Goal: Information Seeking & Learning: Learn about a topic

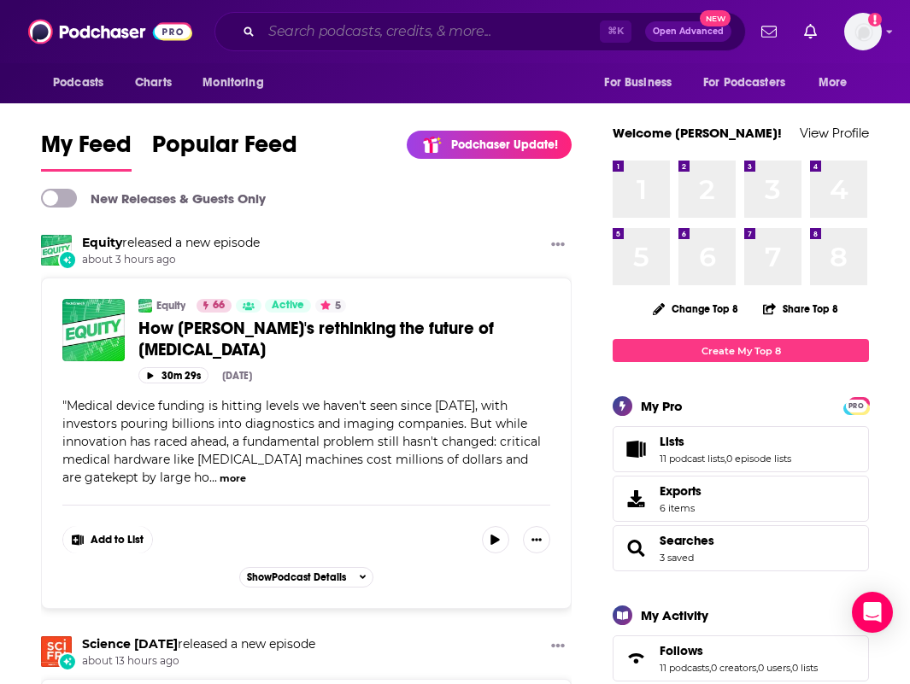
click at [353, 34] on input "Search podcasts, credits, & more..." at bounding box center [430, 31] width 338 height 27
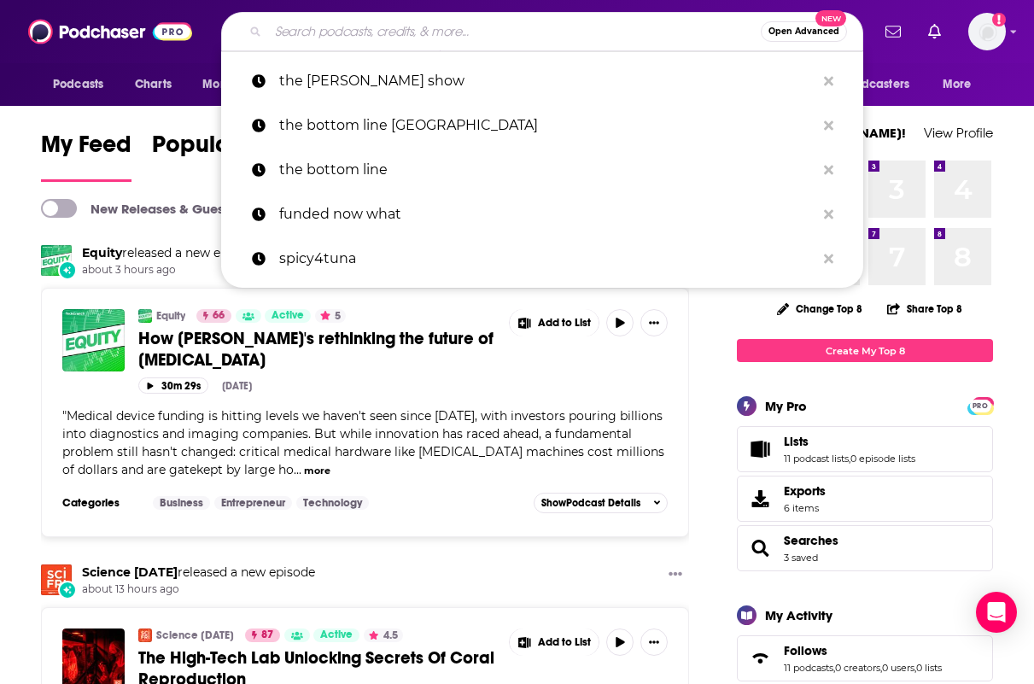
click at [369, 34] on input "Search podcasts, credits, & more..." at bounding box center [514, 31] width 493 height 27
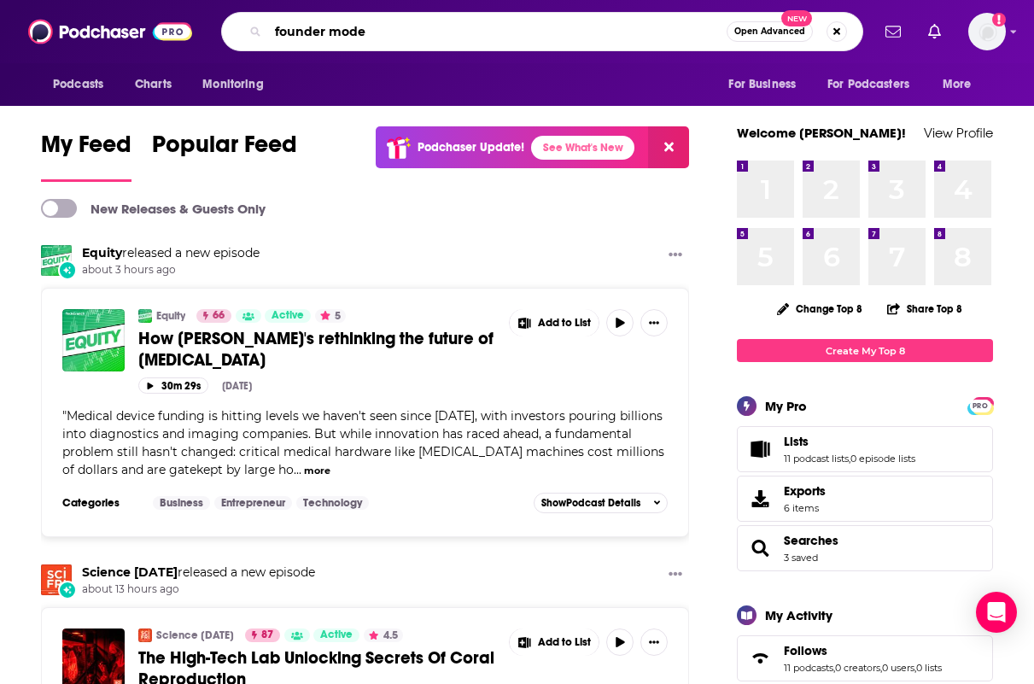
type input "founder mode"
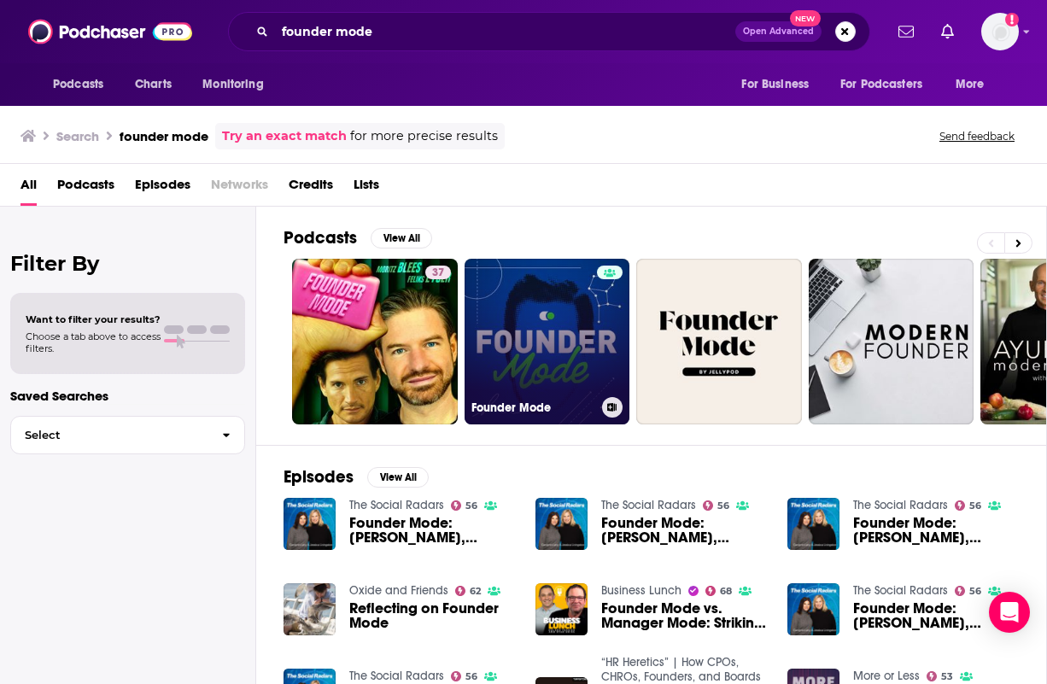
click at [529, 352] on link "Founder Mode" at bounding box center [548, 342] width 166 height 166
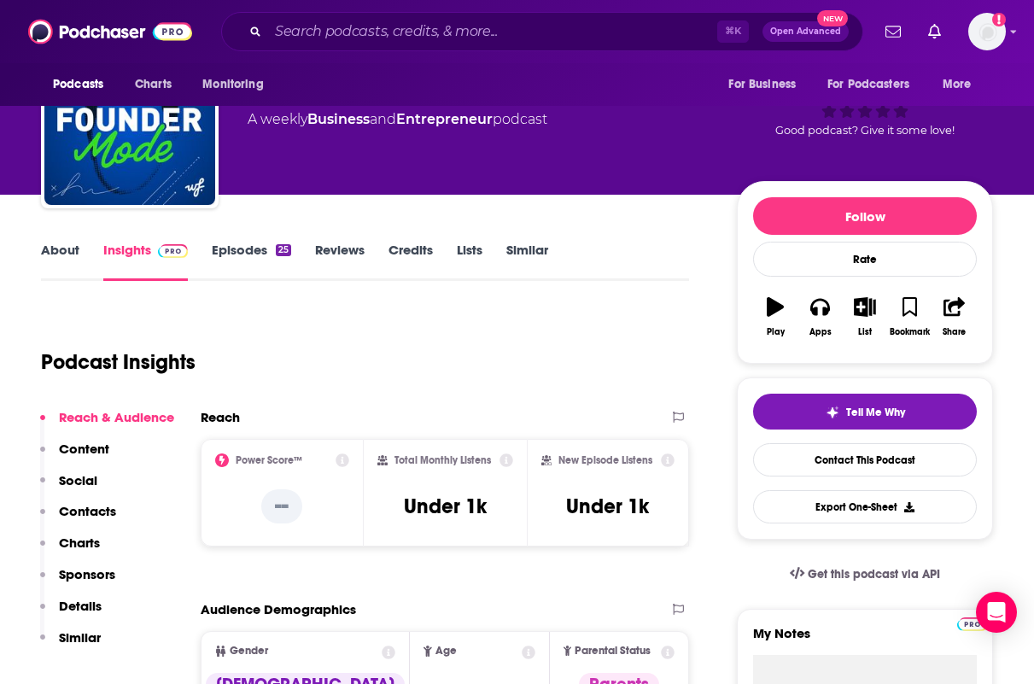
scroll to position [161, 0]
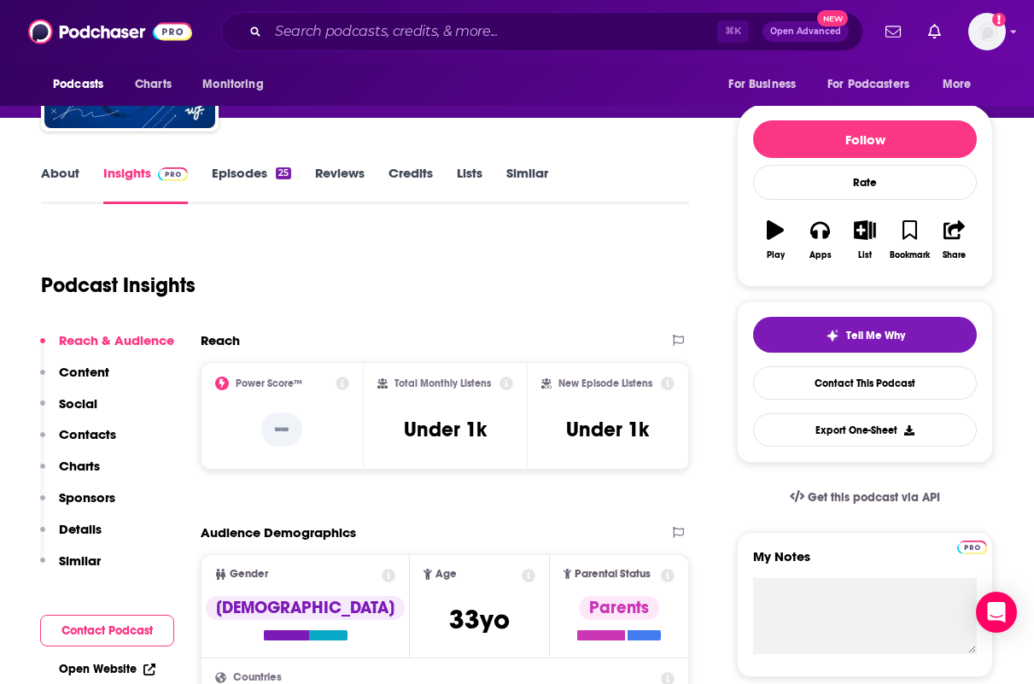
click at [418, 382] on h2 "Total Monthly Listens" at bounding box center [443, 383] width 97 height 12
copy div "Total Monthly Listens"
click at [594, 385] on h2 "New Episode Listens" at bounding box center [606, 383] width 94 height 12
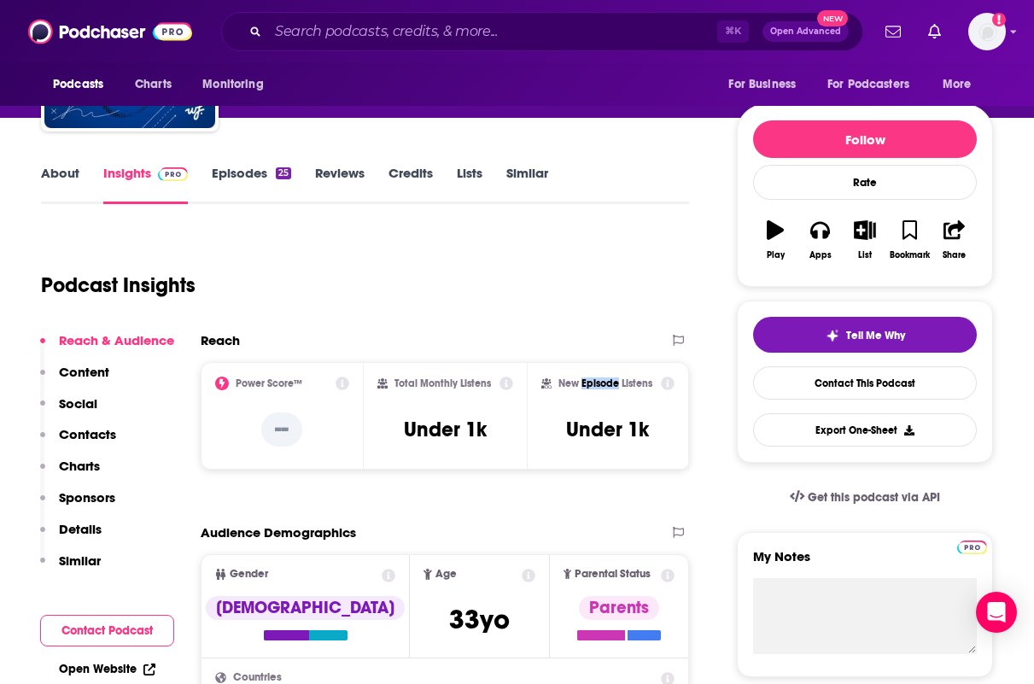
click at [594, 385] on h2 "New Episode Listens" at bounding box center [606, 383] width 94 height 12
copy div "New Episode Listens"
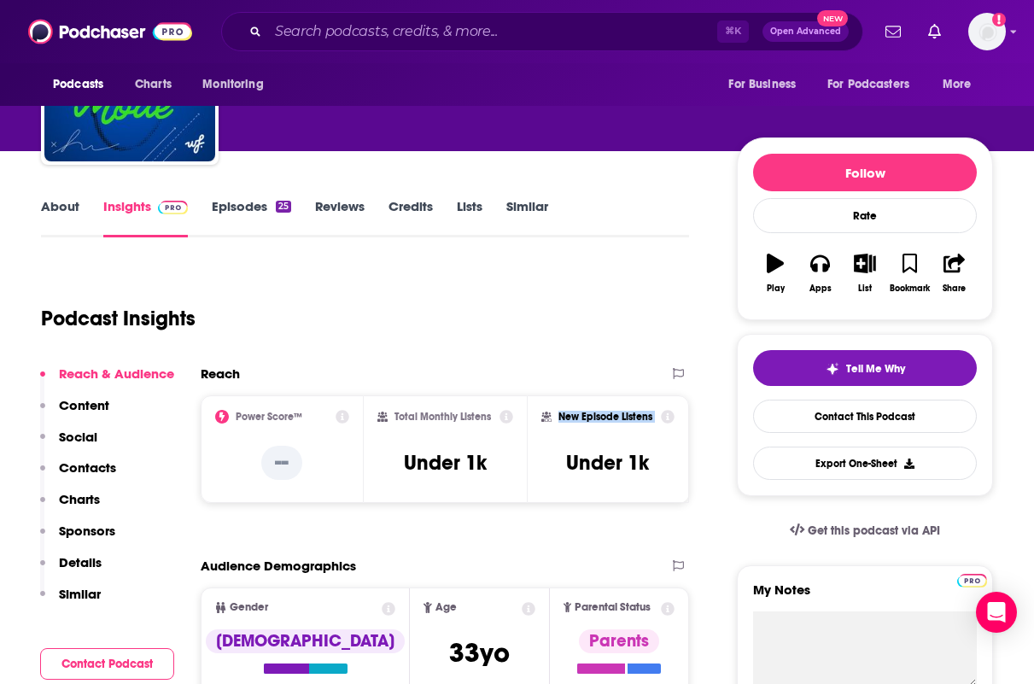
scroll to position [175, 0]
